Goal: Find specific page/section: Find specific page/section

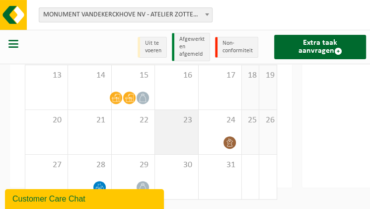
scroll to position [129, 0]
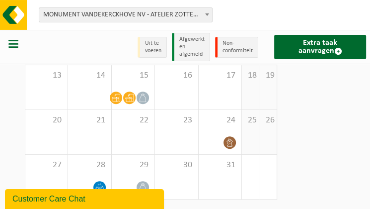
drag, startPoint x: 26, startPoint y: 43, endPoint x: 16, endPoint y: 45, distance: 10.1
click at [26, 43] on div at bounding box center [14, 47] width 28 height 30
click at [16, 45] on span "button" at bounding box center [13, 44] width 10 height 10
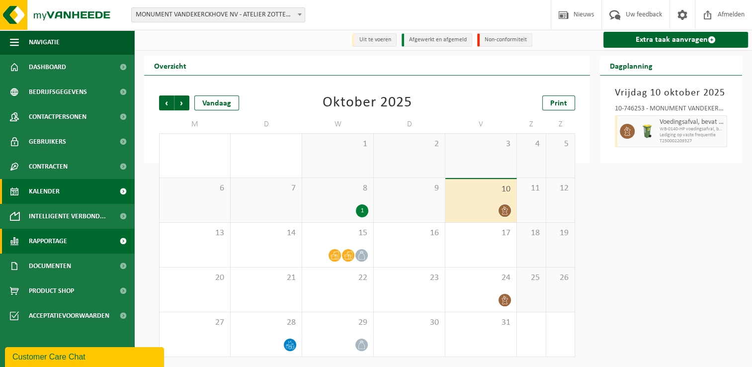
click at [72, 208] on link "Rapportage" at bounding box center [67, 241] width 134 height 25
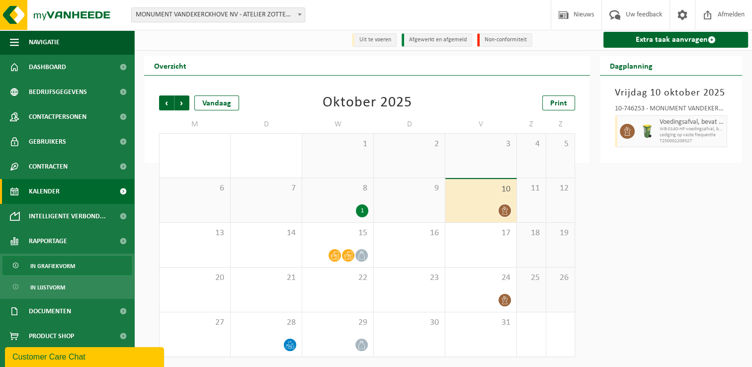
click at [74, 208] on span "In grafiekvorm" at bounding box center [52, 265] width 45 height 19
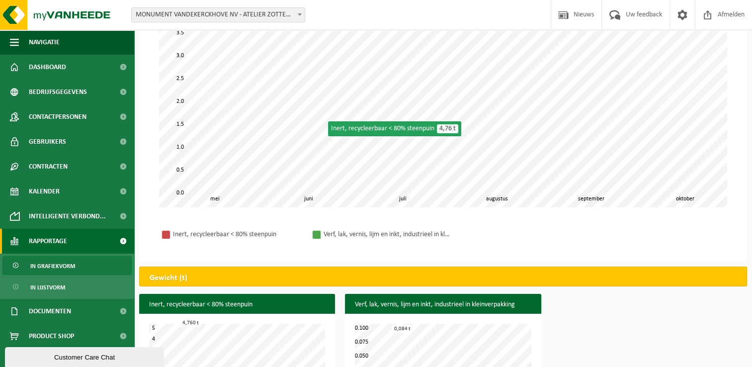
scroll to position [190, 0]
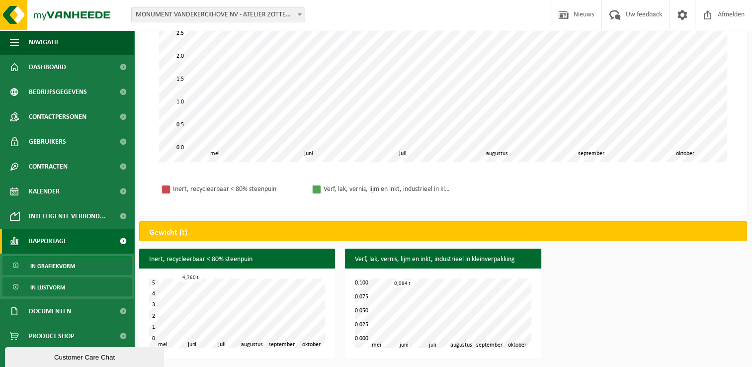
click at [53, 284] on span "In lijstvorm" at bounding box center [47, 287] width 35 height 19
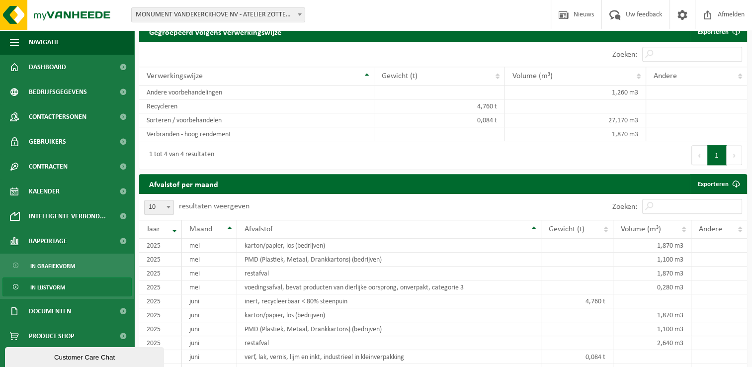
scroll to position [845, 0]
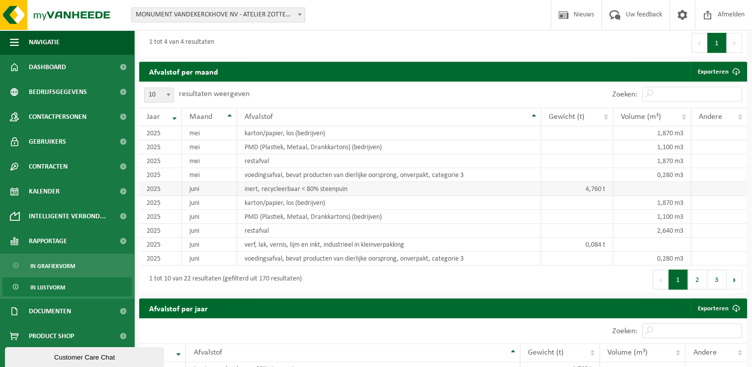
click at [236, 196] on td "juni" at bounding box center [209, 189] width 55 height 14
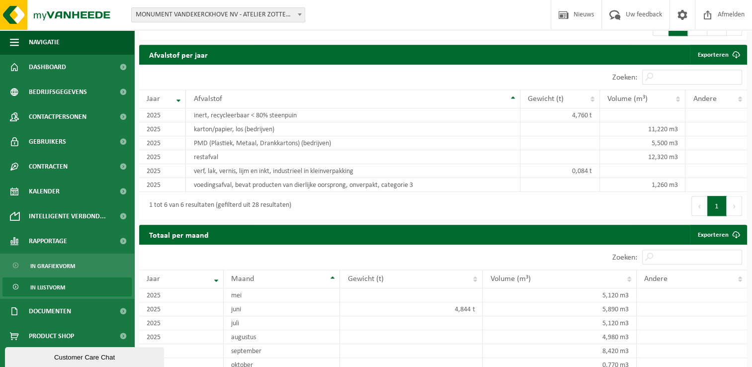
scroll to position [1136, 0]
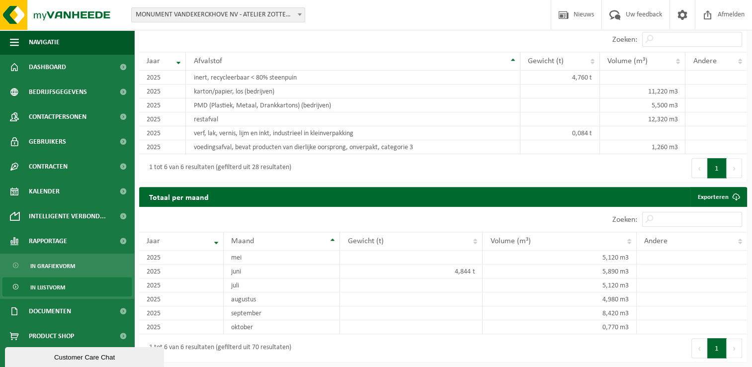
click at [66, 287] on link "In lijstvorm" at bounding box center [66, 286] width 129 height 19
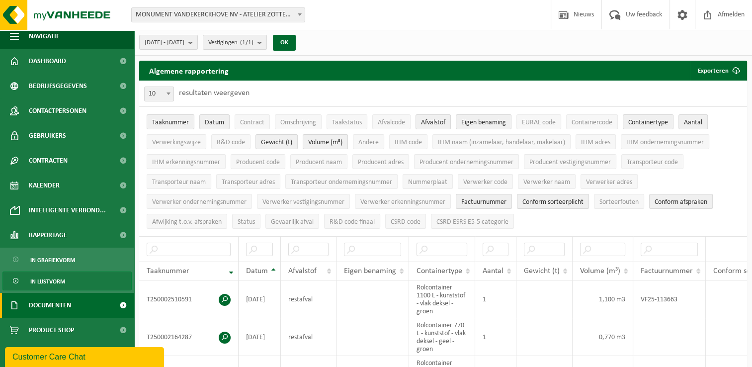
click at [69, 294] on span "Documenten" at bounding box center [50, 305] width 42 height 25
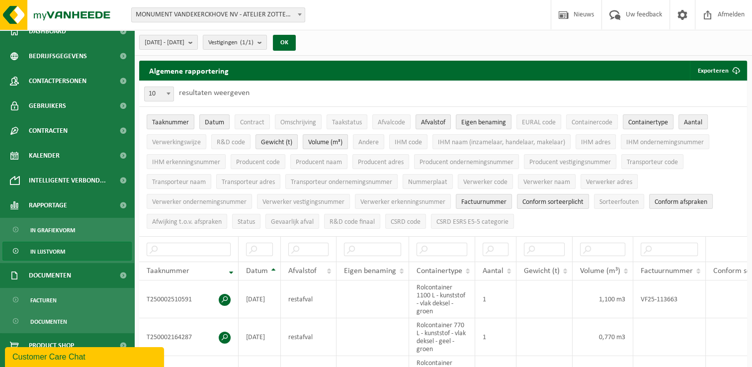
scroll to position [52, 0]
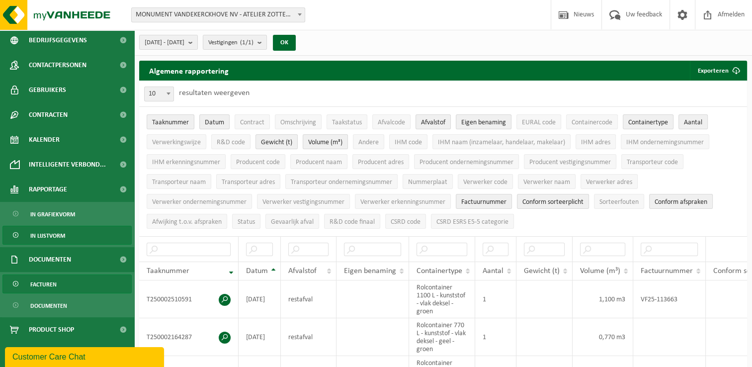
click at [55, 290] on span "Facturen" at bounding box center [43, 284] width 26 height 19
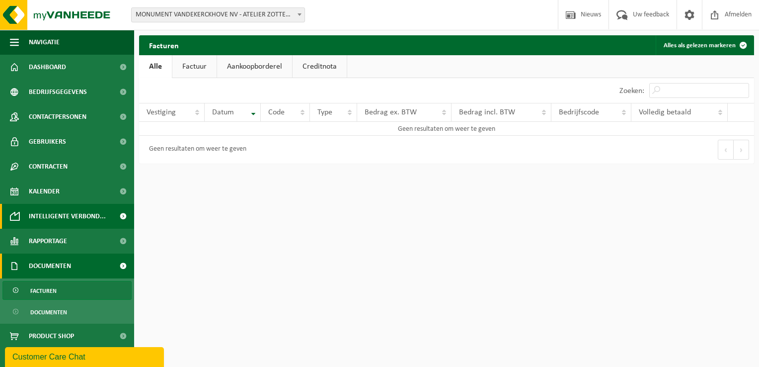
click at [56, 211] on span "Intelligente verbond..." at bounding box center [67, 216] width 77 height 25
